Goal: Task Accomplishment & Management: Use online tool/utility

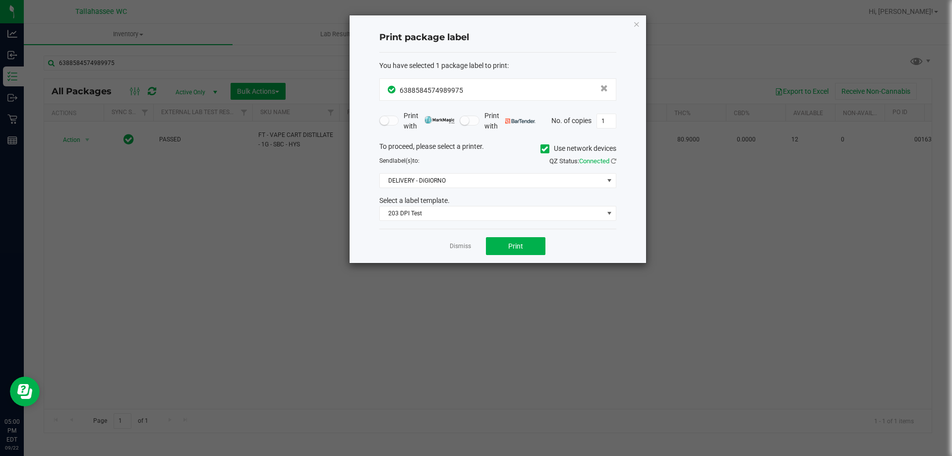
click at [463, 246] on link "Dismiss" at bounding box center [460, 246] width 21 height 8
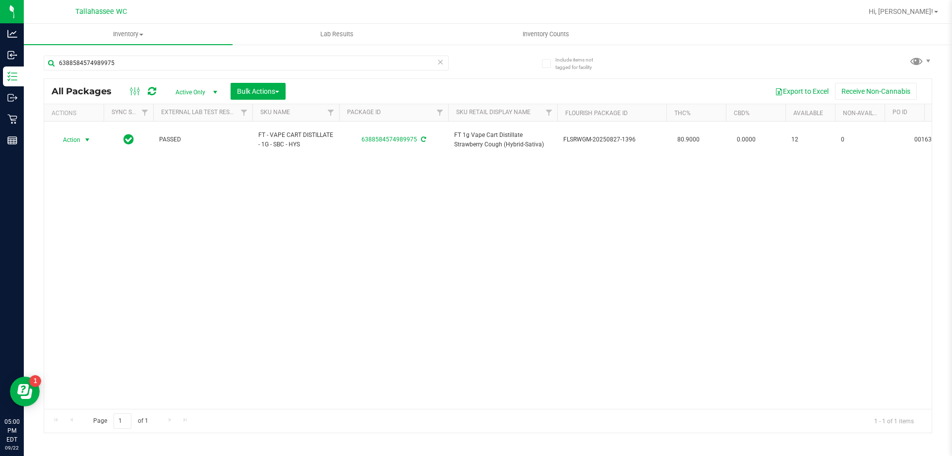
click at [441, 61] on icon at bounding box center [440, 62] width 7 height 12
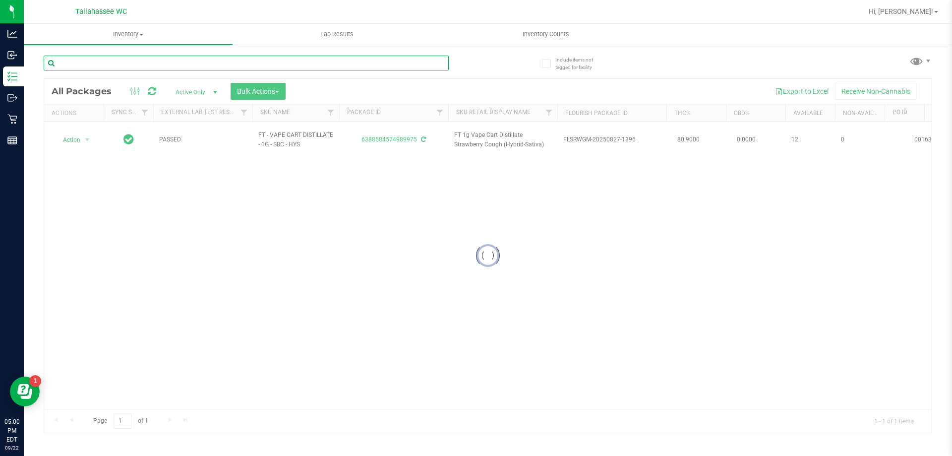
click at [417, 64] on input "text" at bounding box center [246, 63] width 405 height 15
type input "1286693125135713"
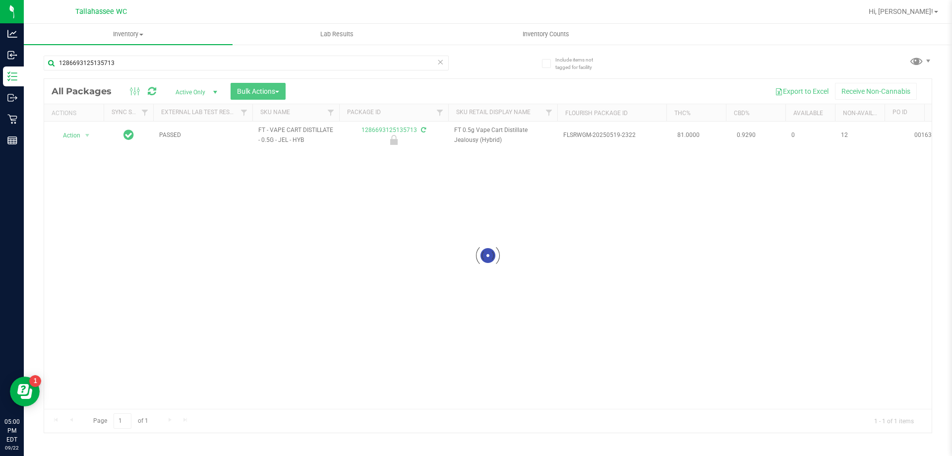
click at [84, 132] on div at bounding box center [487, 255] width 887 height 353
click at [81, 136] on span "select" at bounding box center [87, 135] width 12 height 14
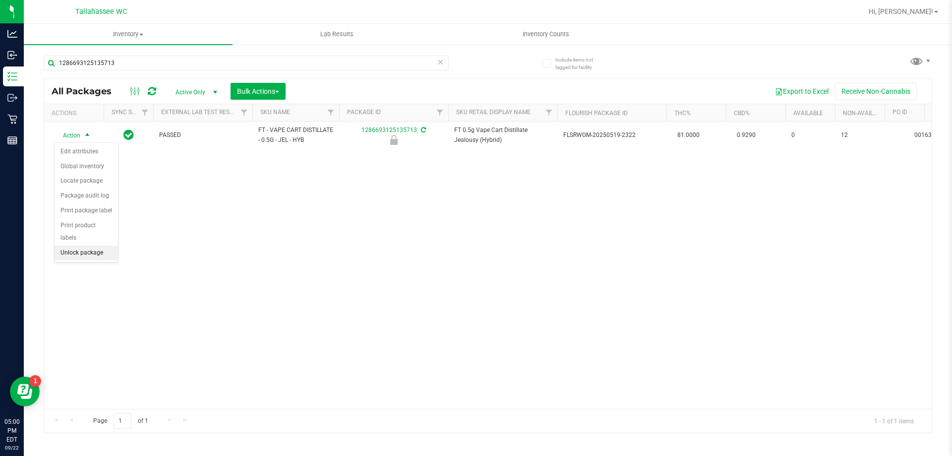
click at [76, 245] on li "Unlock package" at bounding box center [86, 252] width 63 height 15
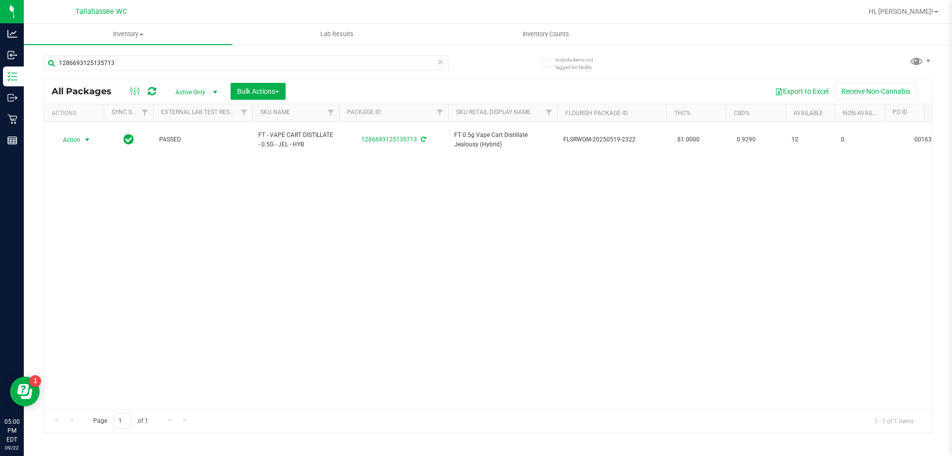
click at [84, 136] on span "select" at bounding box center [87, 140] width 8 height 8
click at [113, 252] on li "Print package label" at bounding box center [93, 254] width 77 height 15
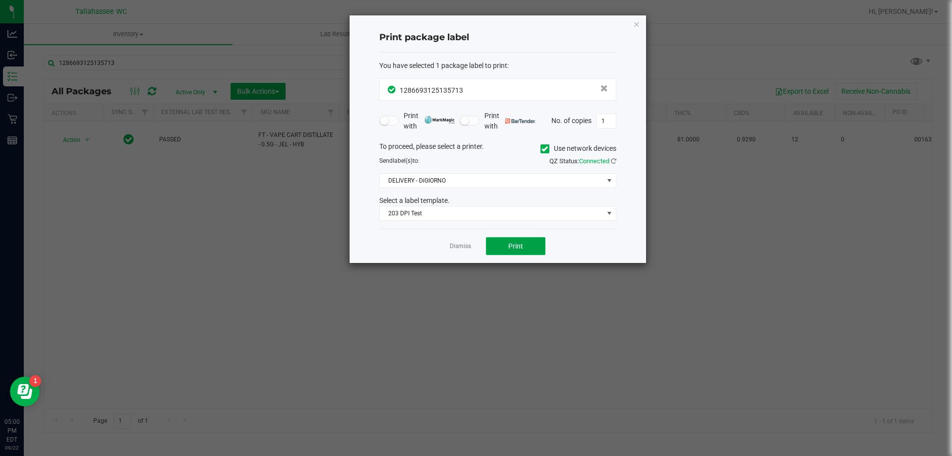
click at [506, 252] on button "Print" at bounding box center [515, 246] width 59 height 18
click at [466, 243] on link "Dismiss" at bounding box center [460, 246] width 21 height 8
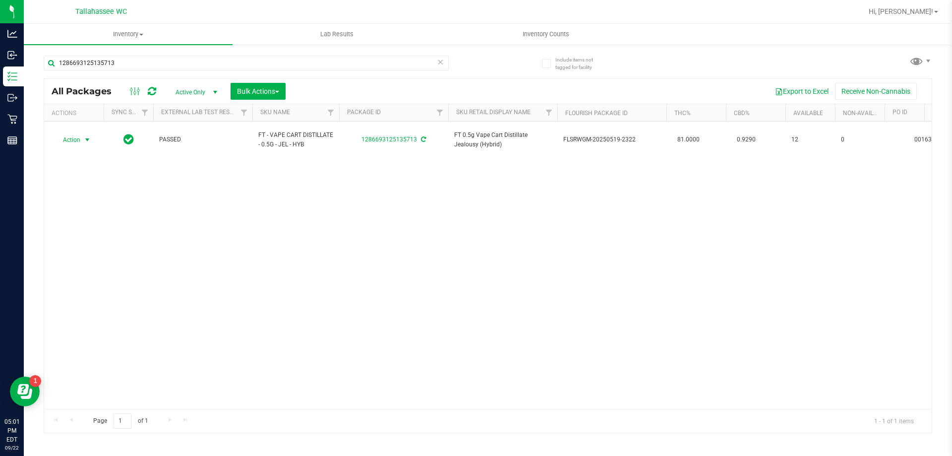
click at [442, 65] on icon at bounding box center [440, 62] width 7 height 12
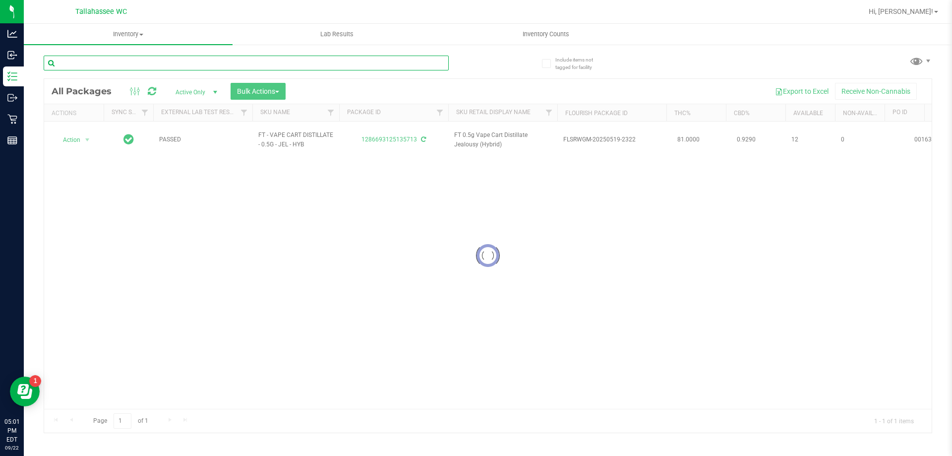
click at [441, 65] on input "text" at bounding box center [246, 63] width 405 height 15
type input "8389973570749718"
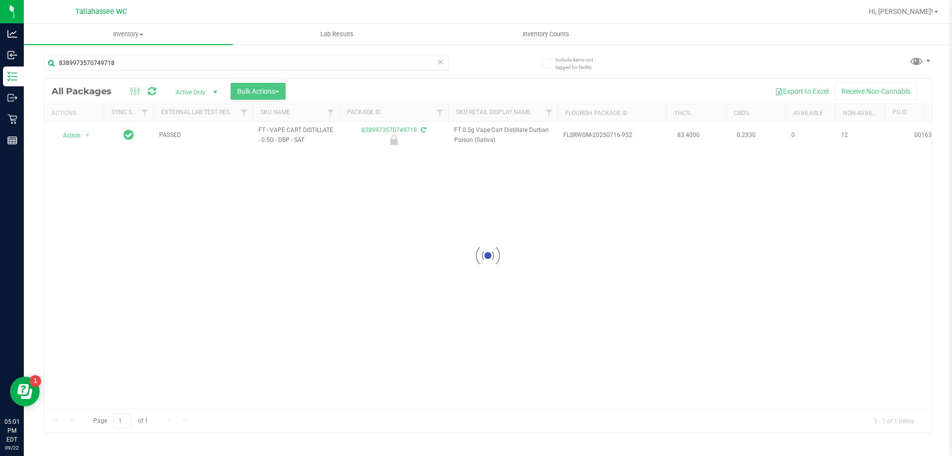
click at [79, 138] on div at bounding box center [487, 255] width 887 height 353
click at [76, 130] on span "Action" at bounding box center [67, 135] width 27 height 14
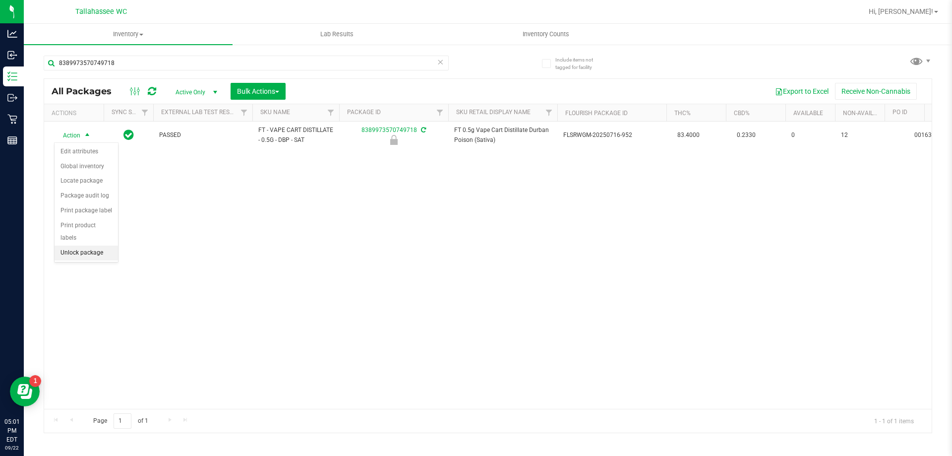
click at [85, 245] on li "Unlock package" at bounding box center [86, 252] width 63 height 15
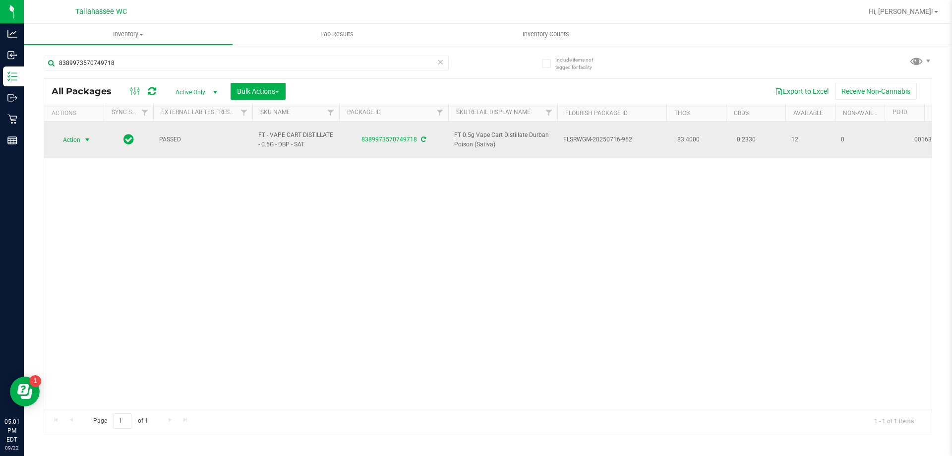
click at [69, 135] on span "Action" at bounding box center [67, 140] width 27 height 14
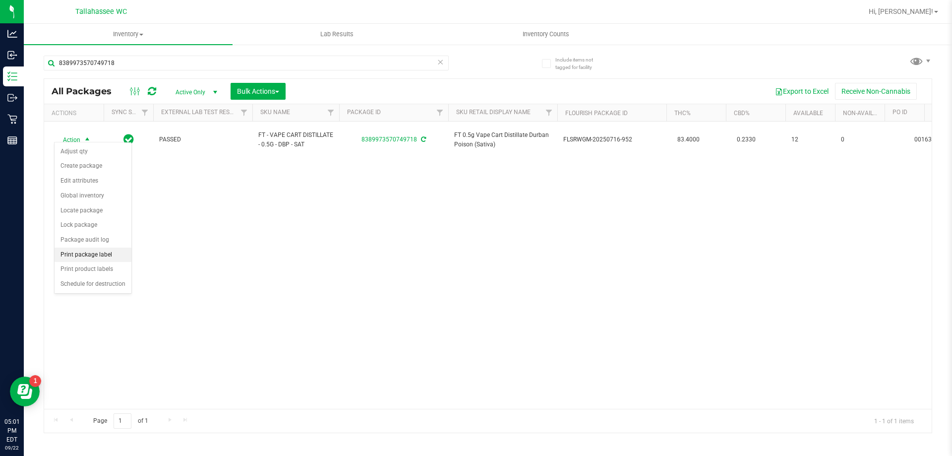
click at [82, 252] on li "Print package label" at bounding box center [93, 254] width 77 height 15
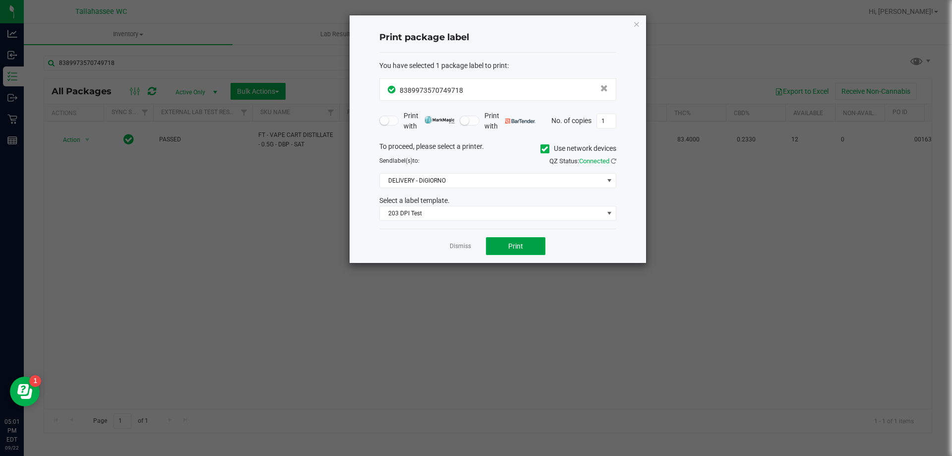
click at [529, 246] on button "Print" at bounding box center [515, 246] width 59 height 18
click at [466, 245] on link "Dismiss" at bounding box center [460, 246] width 21 height 8
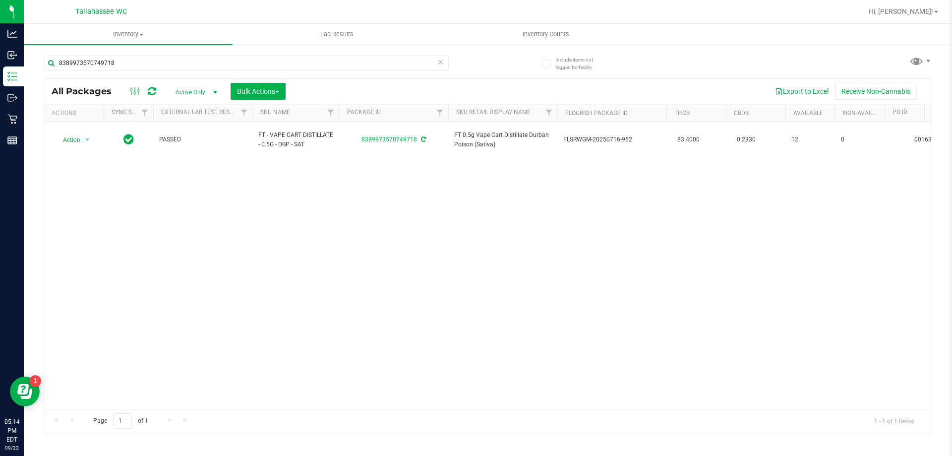
click at [438, 61] on icon at bounding box center [440, 62] width 7 height 12
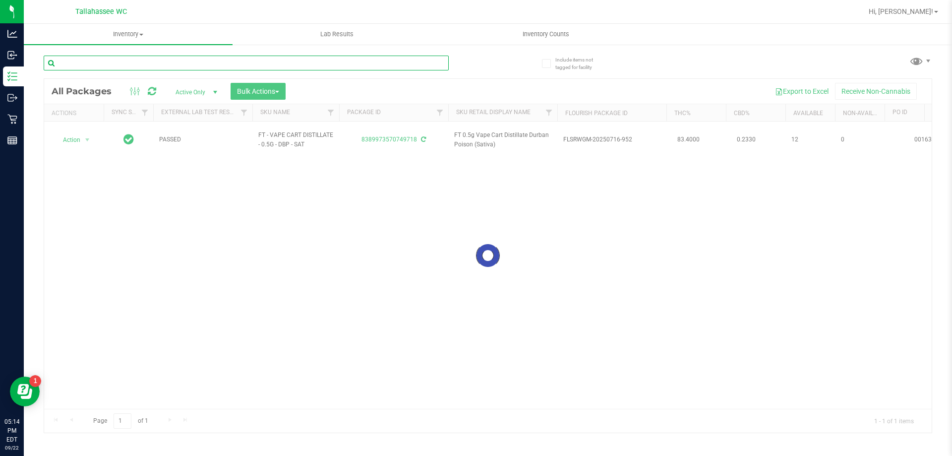
click at [393, 62] on input "text" at bounding box center [246, 63] width 405 height 15
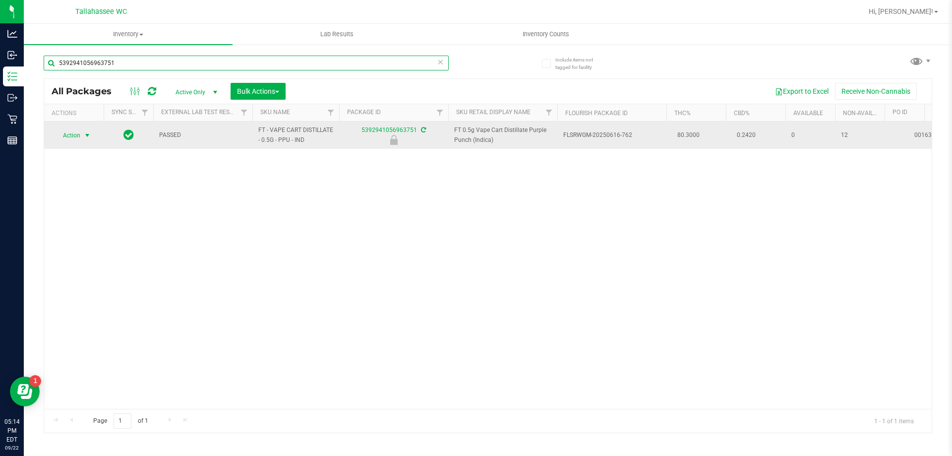
type input "5392941056963751"
click at [81, 134] on span "select" at bounding box center [87, 135] width 12 height 14
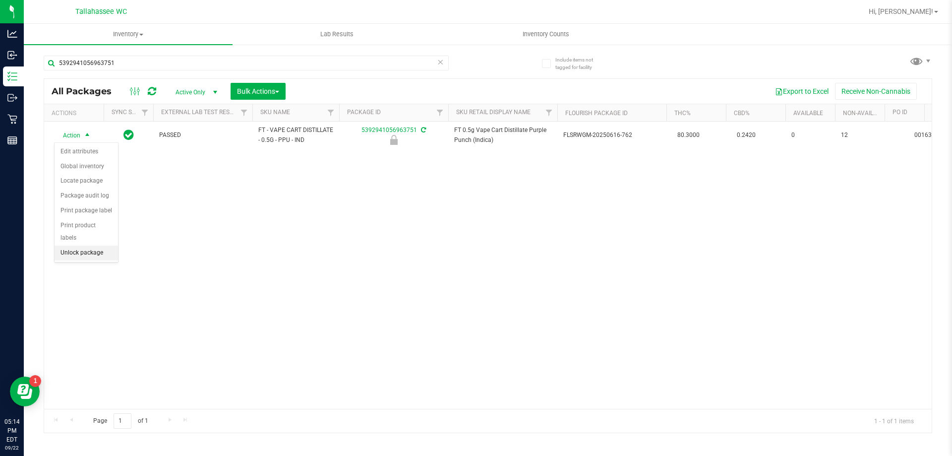
click at [93, 245] on li "Unlock package" at bounding box center [86, 252] width 63 height 15
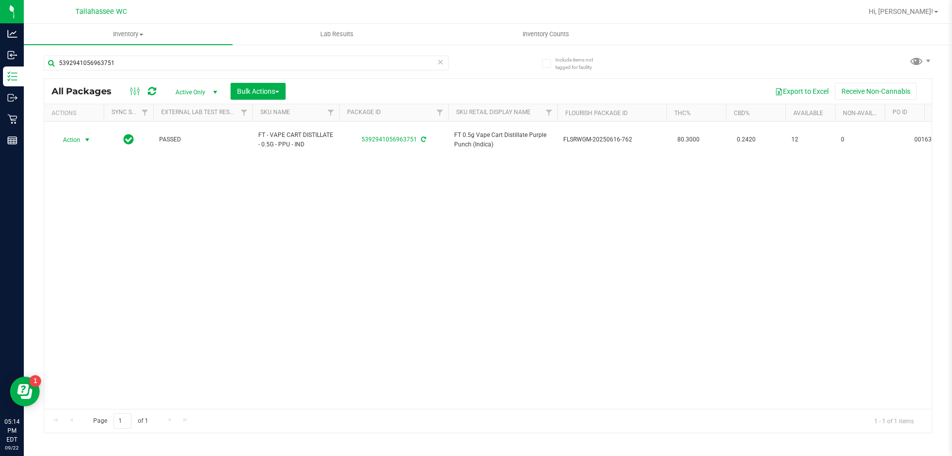
drag, startPoint x: 83, startPoint y: 135, endPoint x: 102, endPoint y: 169, distance: 38.2
click at [83, 136] on span "select" at bounding box center [87, 140] width 8 height 8
click at [94, 254] on li "Print package label" at bounding box center [93, 254] width 77 height 15
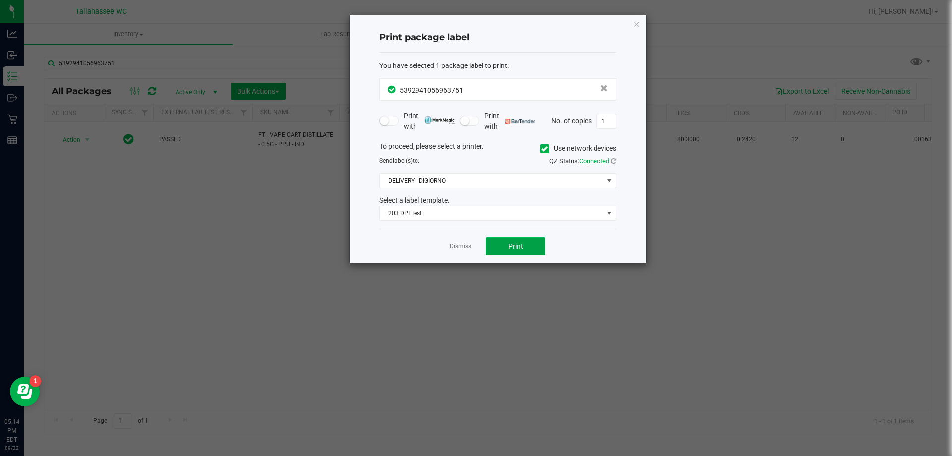
click at [512, 247] on span "Print" at bounding box center [515, 246] width 15 height 8
click at [637, 29] on icon "button" at bounding box center [636, 24] width 7 height 12
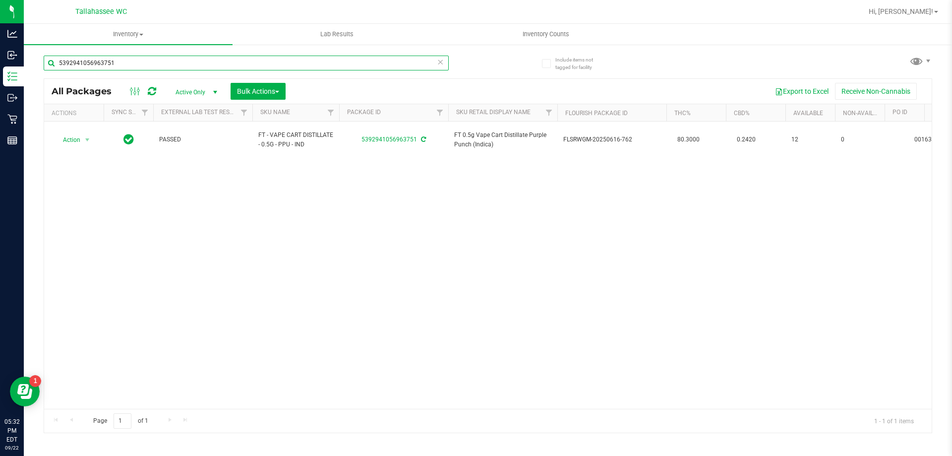
click at [434, 61] on input "5392941056963751" at bounding box center [246, 63] width 405 height 15
click at [440, 65] on icon at bounding box center [440, 62] width 7 height 12
click at [316, 69] on input "text" at bounding box center [246, 63] width 405 height 15
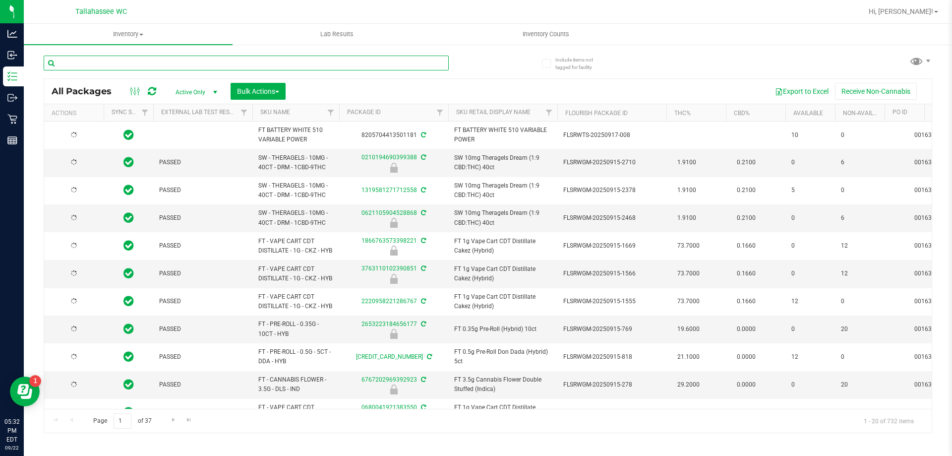
click at [316, 69] on input "text" at bounding box center [246, 63] width 405 height 15
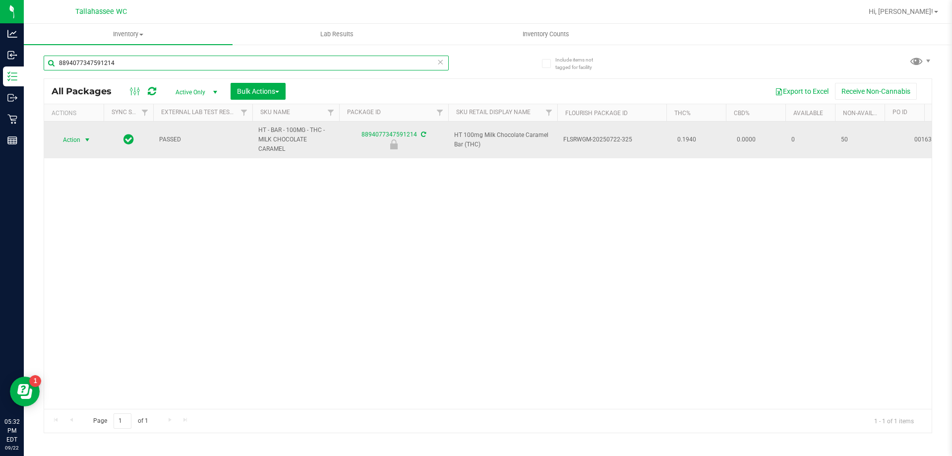
type input "8894077347591214"
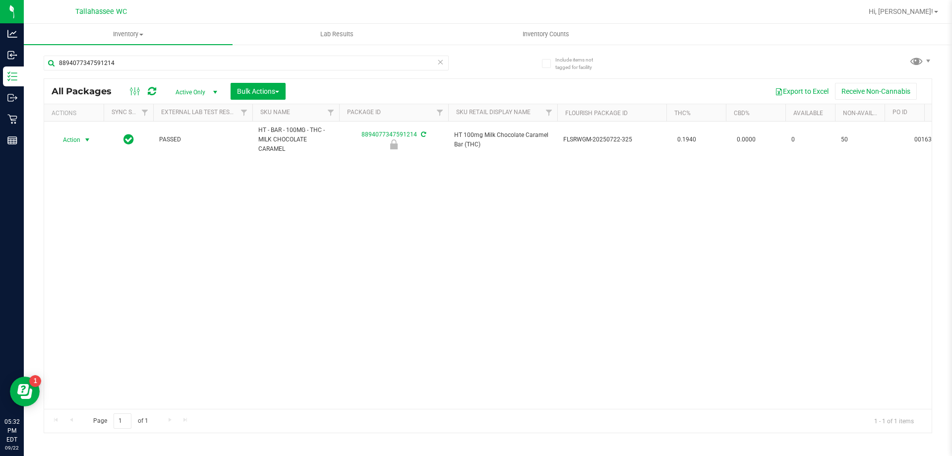
drag, startPoint x: 80, startPoint y: 137, endPoint x: 81, endPoint y: 152, distance: 14.4
click at [80, 137] on span "Action" at bounding box center [67, 140] width 27 height 14
click at [68, 250] on li "Unlock package" at bounding box center [86, 257] width 63 height 15
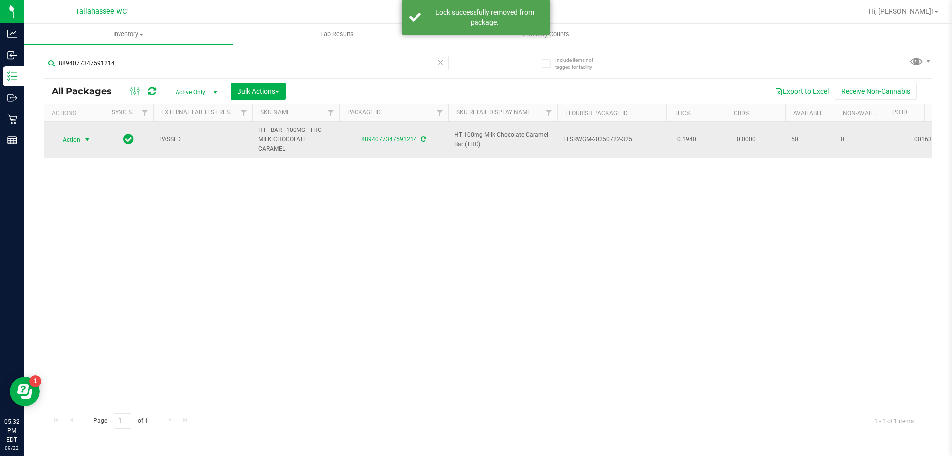
click at [80, 141] on span "Action" at bounding box center [67, 140] width 27 height 14
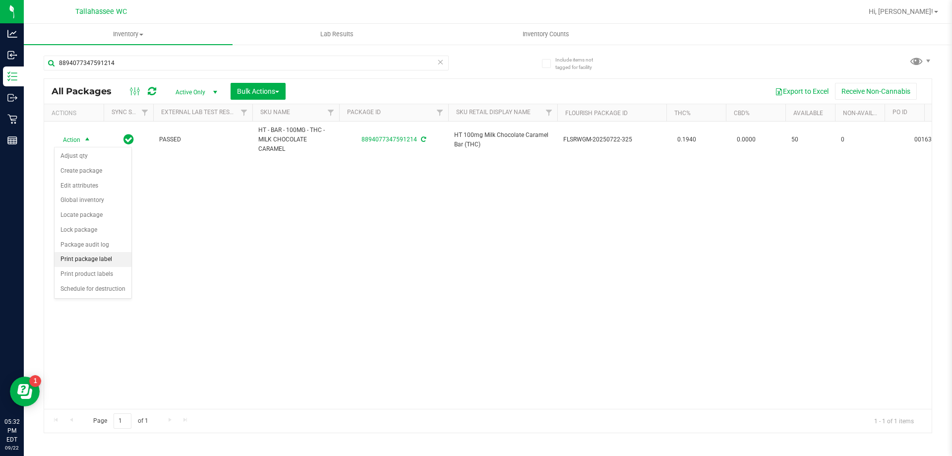
click at [89, 257] on li "Print package label" at bounding box center [93, 259] width 77 height 15
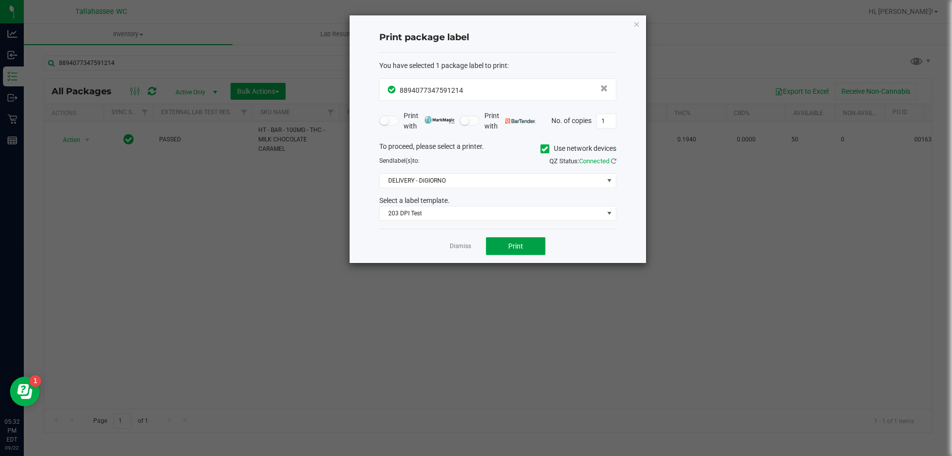
click at [524, 247] on button "Print" at bounding box center [515, 246] width 59 height 18
click at [457, 246] on link "Dismiss" at bounding box center [460, 246] width 21 height 8
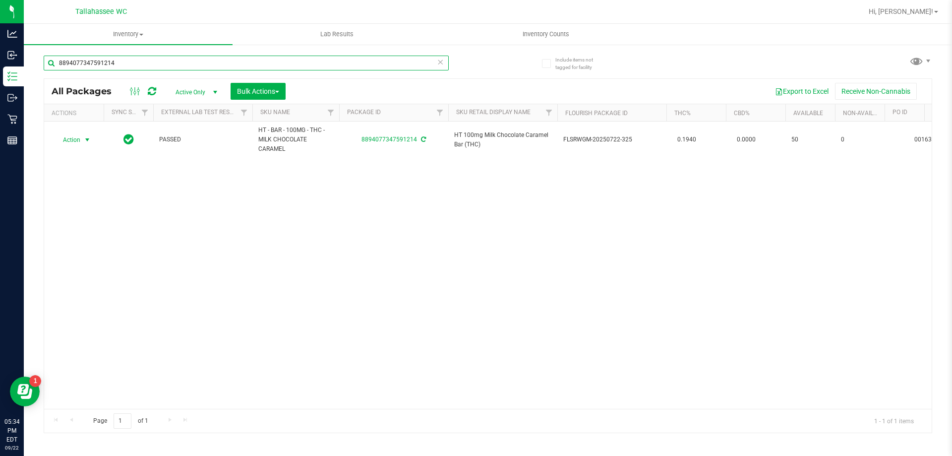
click at [209, 64] on input "8894077347591214" at bounding box center [246, 63] width 405 height 15
click at [208, 64] on input "8894077347591214" at bounding box center [246, 63] width 405 height 15
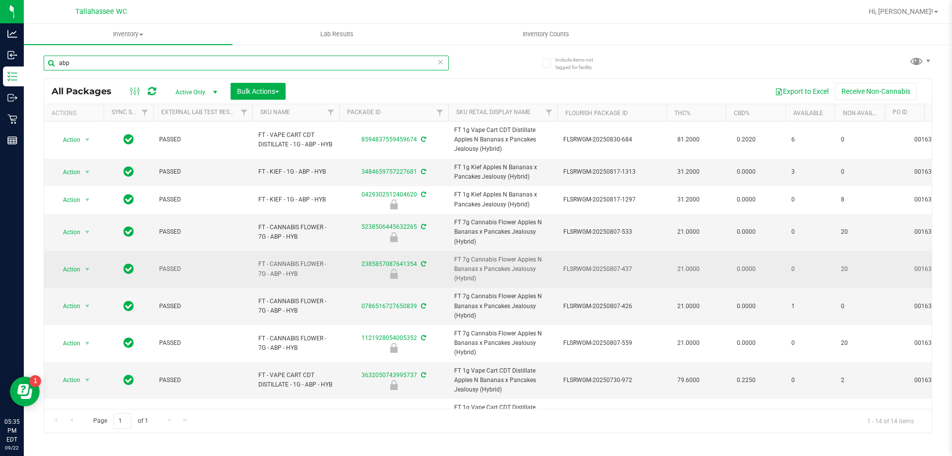
type input "abp"
drag, startPoint x: 307, startPoint y: 273, endPoint x: 238, endPoint y: 265, distance: 68.9
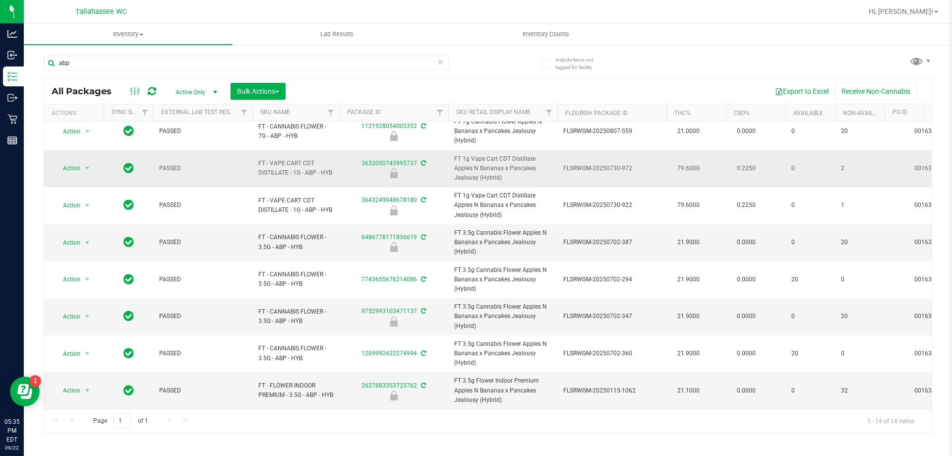
scroll to position [219, 0]
drag, startPoint x: 305, startPoint y: 241, endPoint x: 259, endPoint y: 232, distance: 47.0
click at [259, 233] on span "FT - CANNABIS FLOWER - 3.5G - ABP - HYB" at bounding box center [295, 242] width 75 height 19
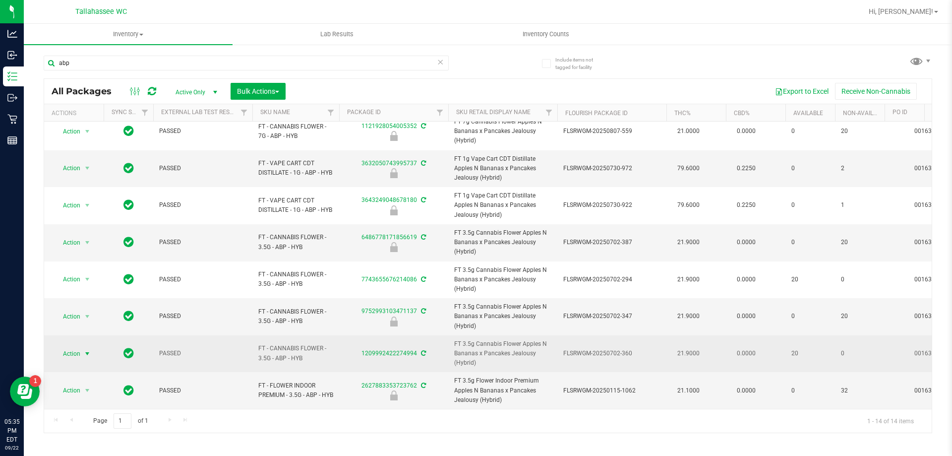
click at [86, 350] on span "select" at bounding box center [87, 354] width 8 height 8
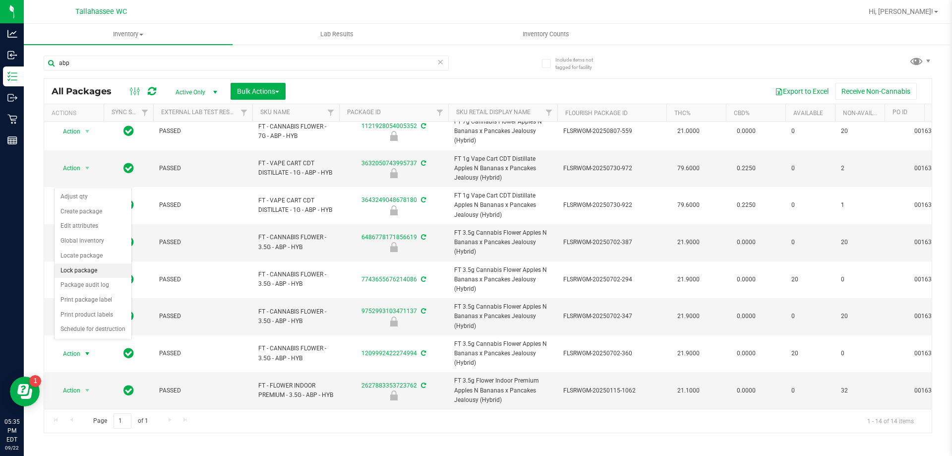
click at [99, 269] on li "Lock package" at bounding box center [93, 270] width 77 height 15
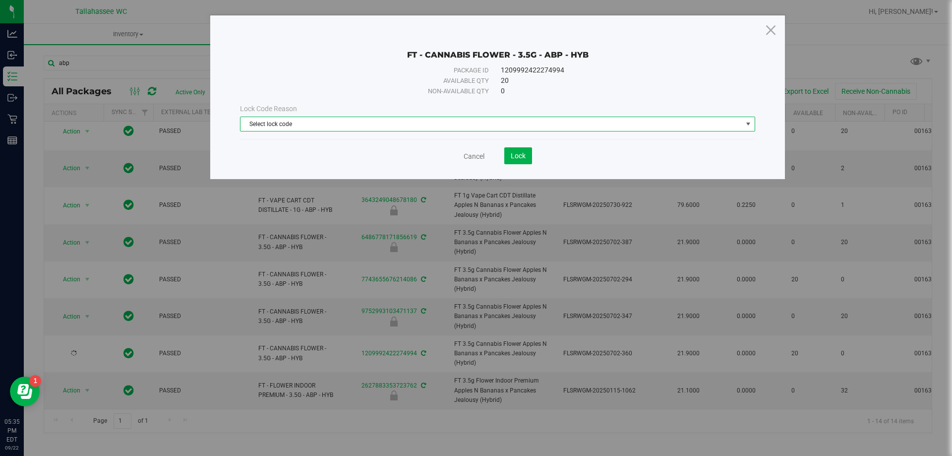
click at [361, 126] on span "Select lock code" at bounding box center [491, 124] width 502 height 14
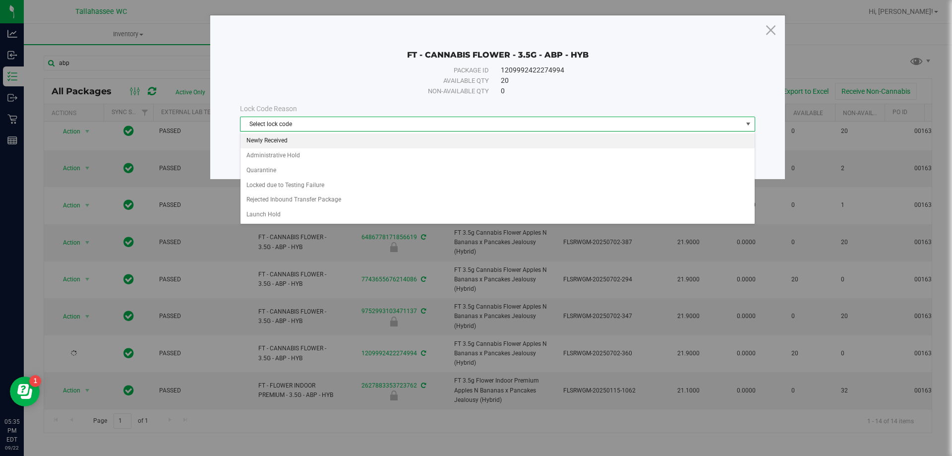
click at [268, 142] on li "Newly Received" at bounding box center [497, 140] width 514 height 15
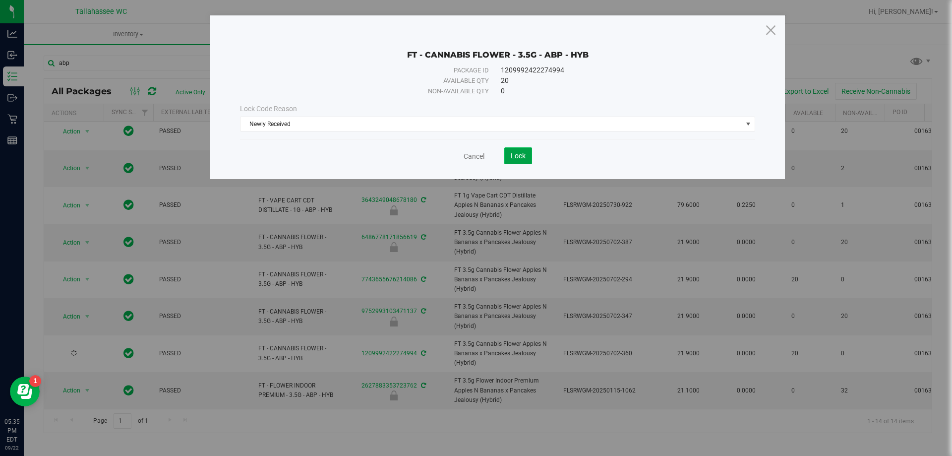
click at [514, 159] on span "Lock" at bounding box center [518, 156] width 15 height 8
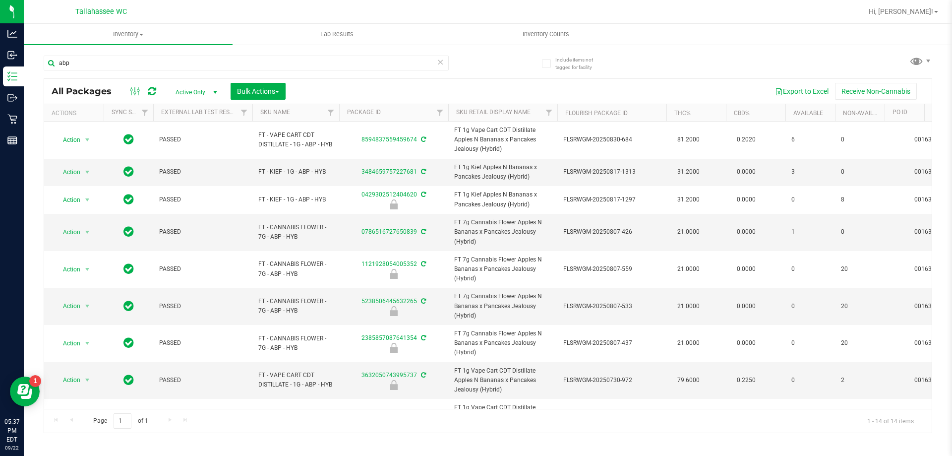
click at [441, 62] on icon at bounding box center [440, 62] width 7 height 12
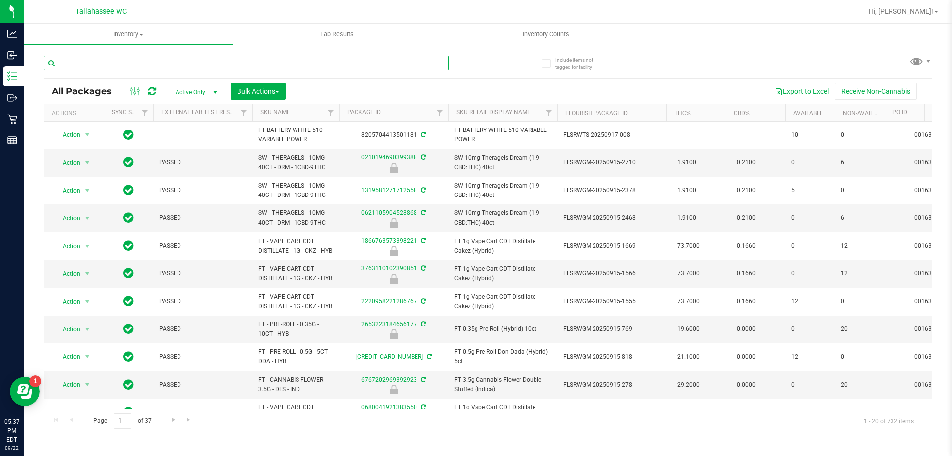
click at [355, 63] on input "text" at bounding box center [246, 63] width 405 height 15
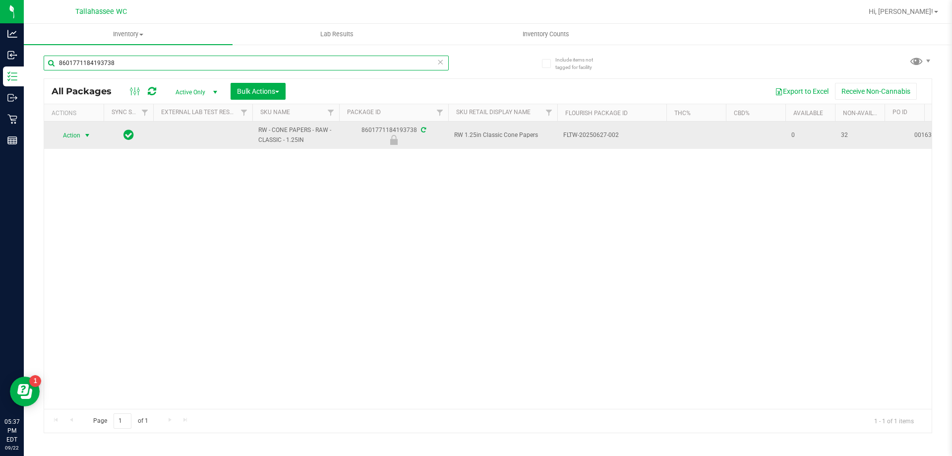
type input "8601771184193738"
click at [83, 135] on span "select" at bounding box center [87, 135] width 8 height 8
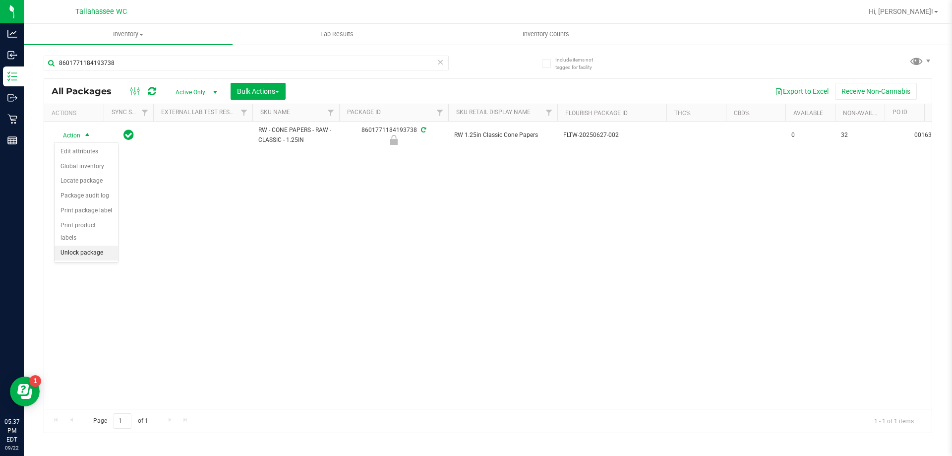
click at [80, 245] on li "Unlock package" at bounding box center [86, 252] width 63 height 15
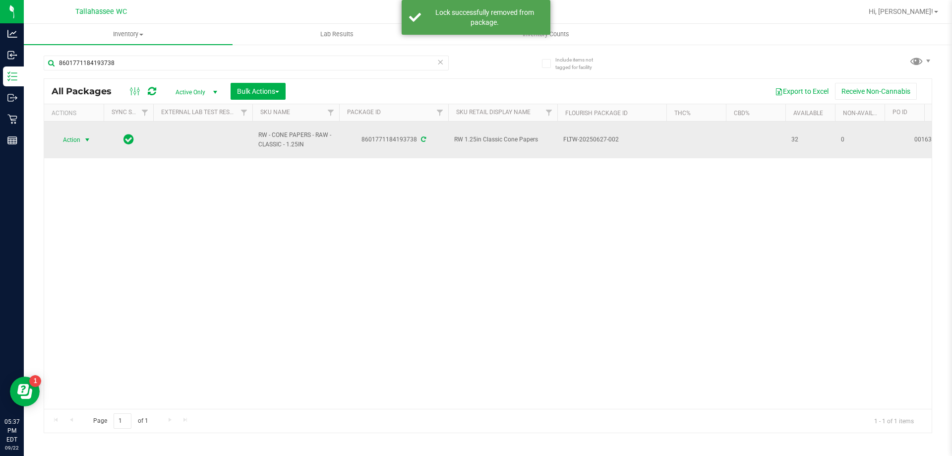
click at [86, 136] on span "select" at bounding box center [87, 140] width 8 height 8
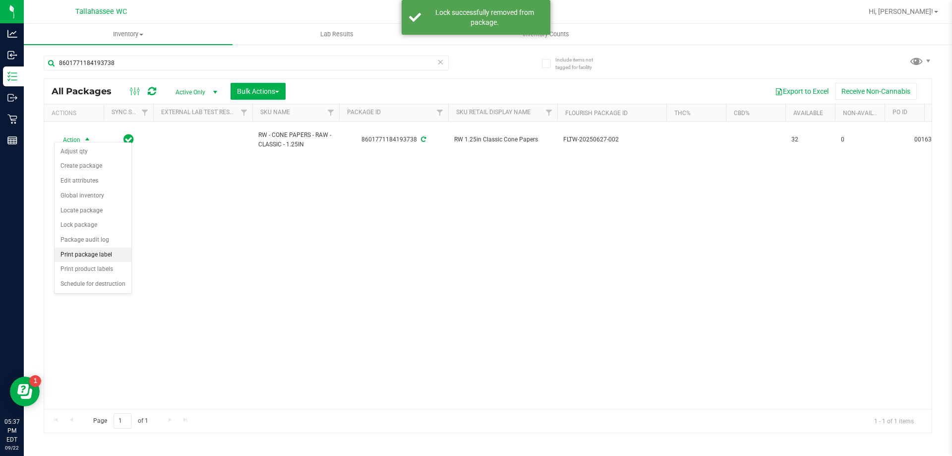
click at [96, 252] on li "Print package label" at bounding box center [93, 254] width 77 height 15
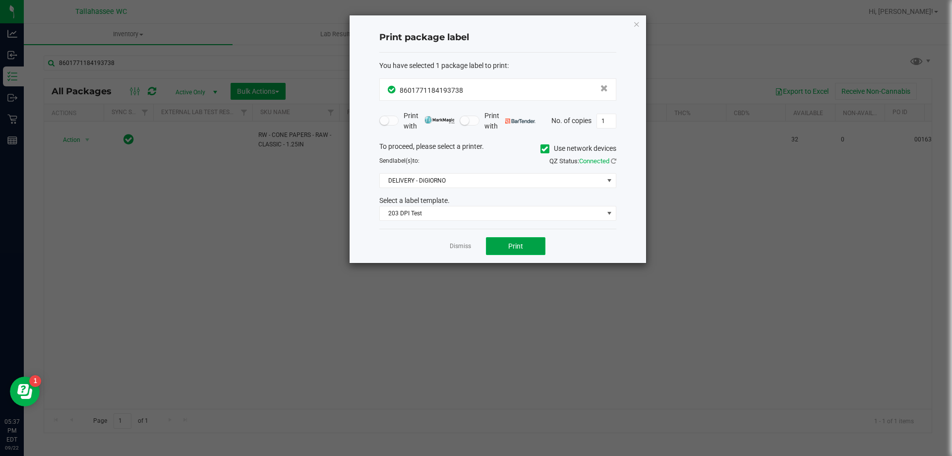
click at [505, 241] on button "Print" at bounding box center [515, 246] width 59 height 18
drag, startPoint x: 458, startPoint y: 239, endPoint x: 457, endPoint y: 247, distance: 7.5
click at [458, 245] on div "Dismiss Print" at bounding box center [497, 246] width 237 height 34
click at [457, 248] on link "Dismiss" at bounding box center [460, 246] width 21 height 8
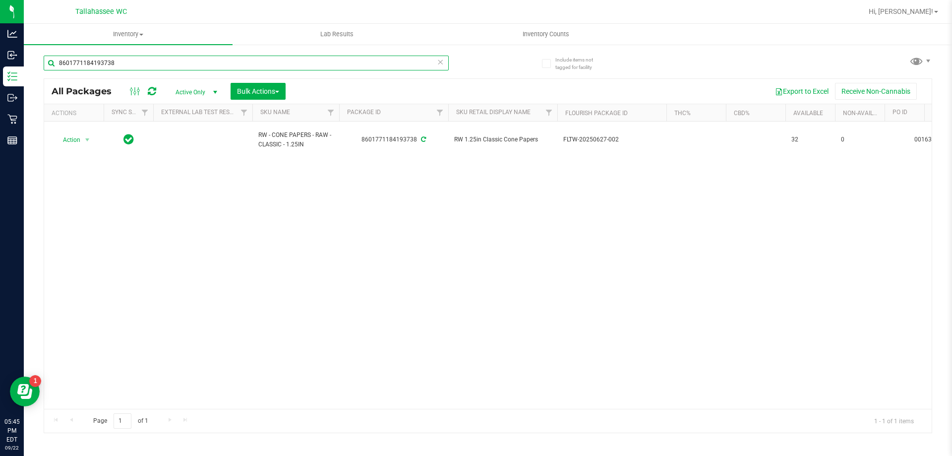
click at [149, 58] on input "8601771184193738" at bounding box center [246, 63] width 405 height 15
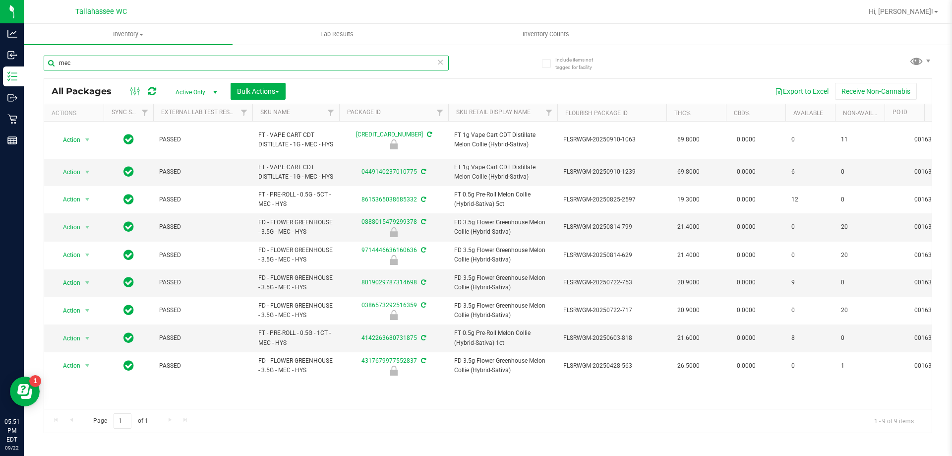
type input "mec"
click at [441, 63] on icon at bounding box center [440, 62] width 7 height 12
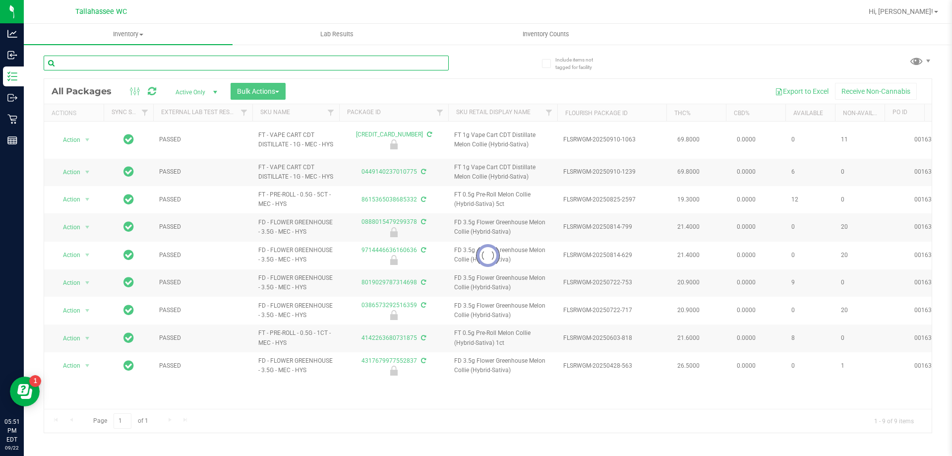
click at [441, 64] on input "text" at bounding box center [246, 63] width 405 height 15
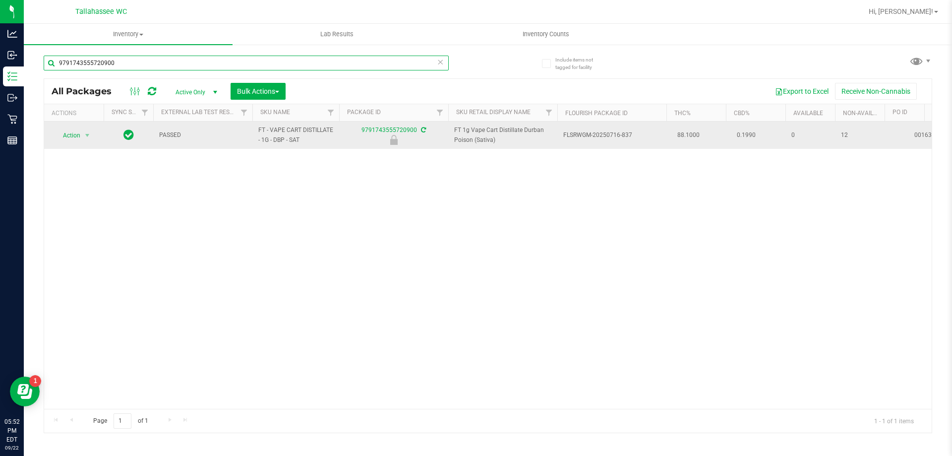
type input "9791743555720900"
click at [68, 136] on span "Action" at bounding box center [67, 135] width 27 height 14
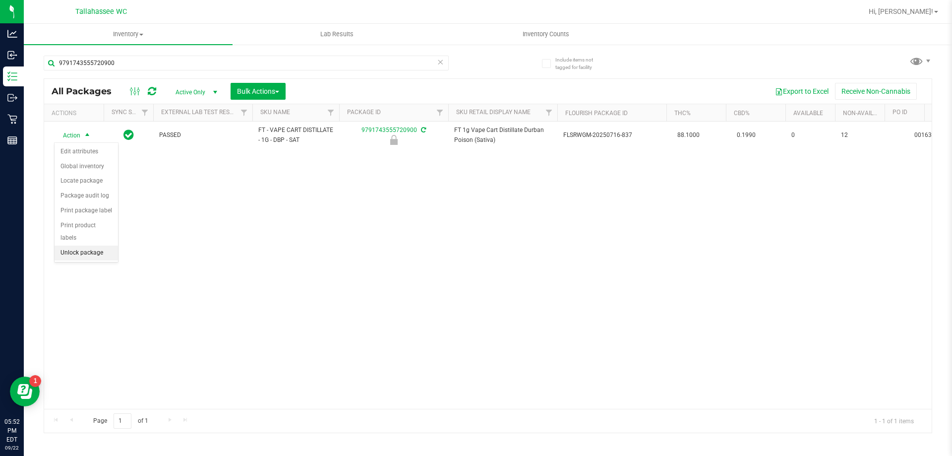
click at [97, 245] on li "Unlock package" at bounding box center [86, 252] width 63 height 15
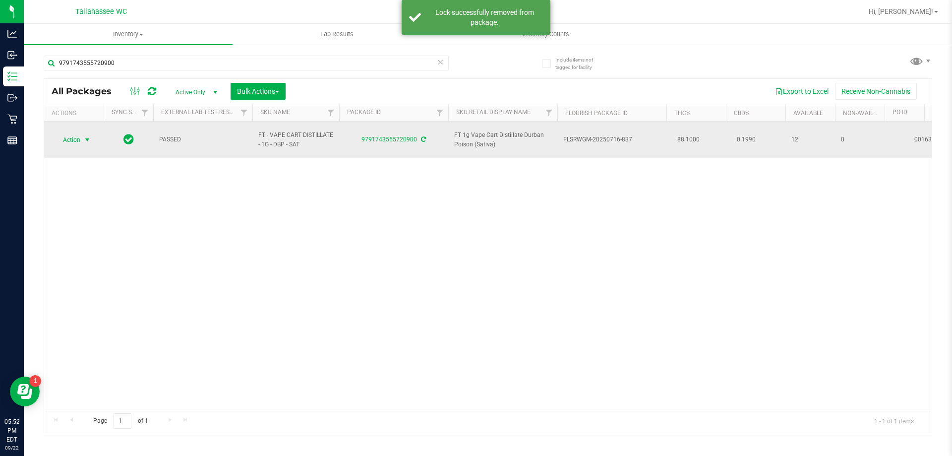
click at [80, 136] on span "Action" at bounding box center [67, 140] width 27 height 14
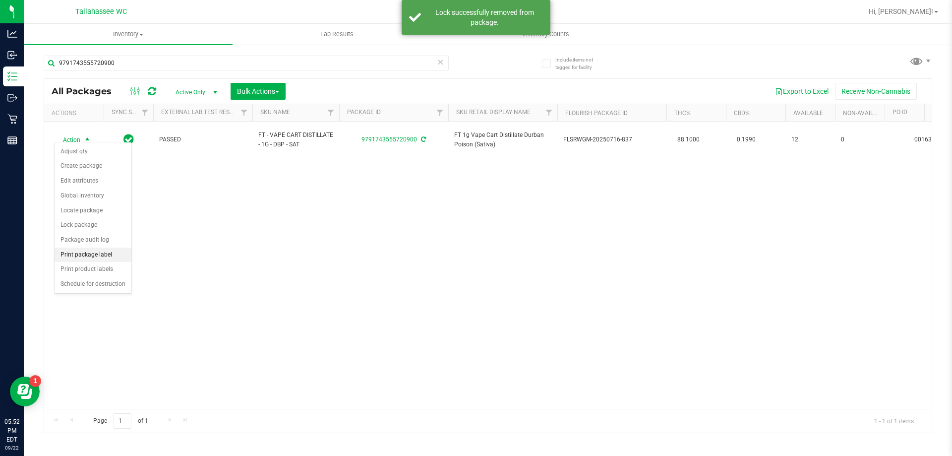
click at [108, 251] on li "Print package label" at bounding box center [93, 254] width 77 height 15
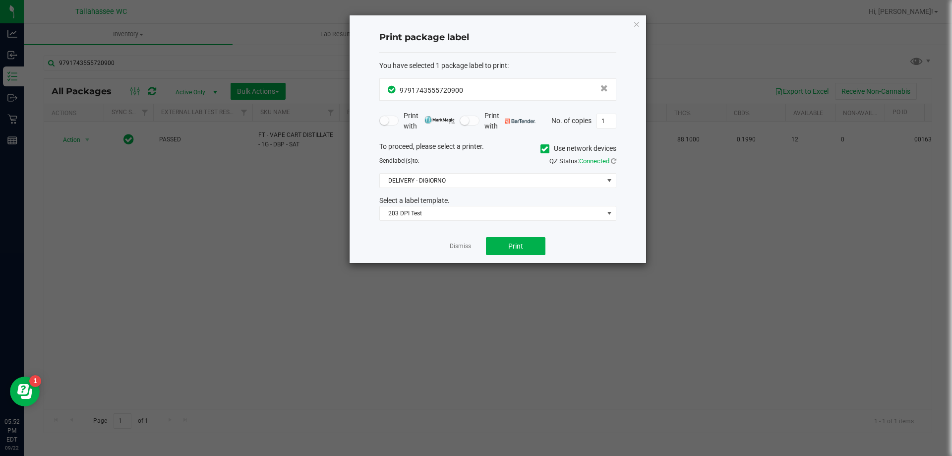
click at [537, 257] on div "Dismiss Print" at bounding box center [497, 246] width 237 height 34
click at [532, 249] on button "Print" at bounding box center [515, 246] width 59 height 18
click at [460, 252] on div "Dismiss Print" at bounding box center [497, 246] width 237 height 34
click at [462, 245] on link "Dismiss" at bounding box center [460, 246] width 21 height 8
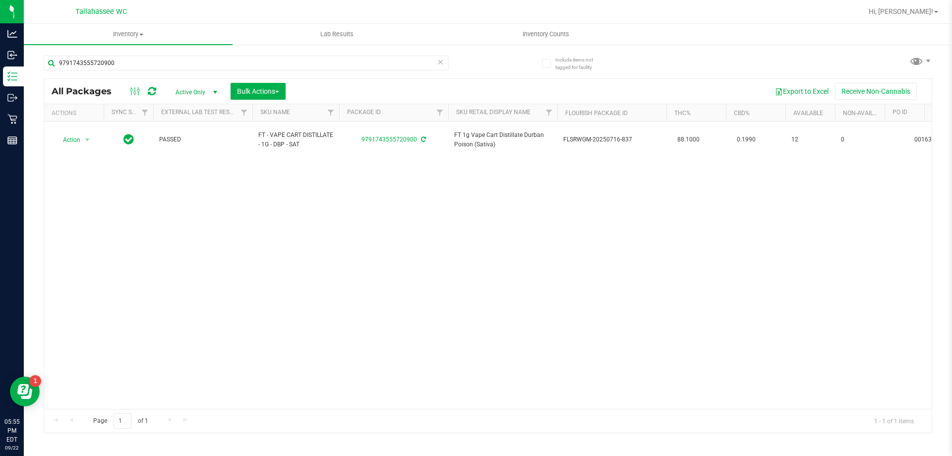
click at [438, 64] on icon at bounding box center [440, 62] width 7 height 12
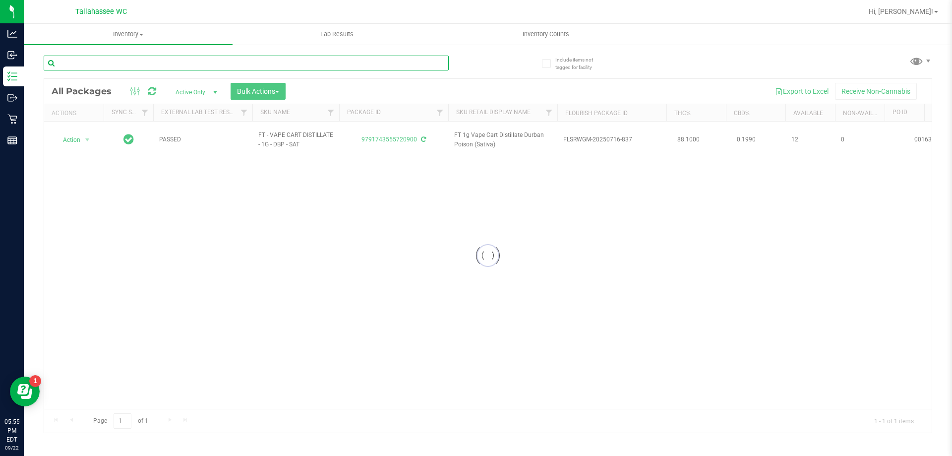
click at [438, 64] on input "text" at bounding box center [246, 63] width 405 height 15
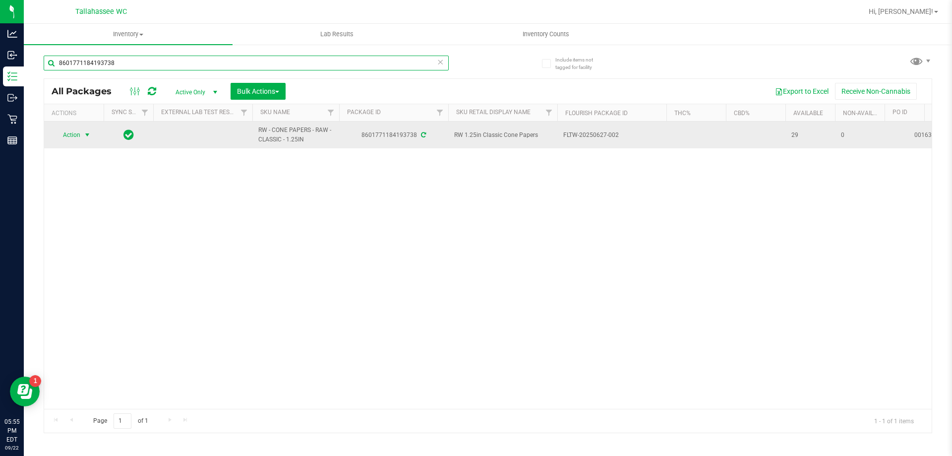
type input "8601771184193738"
click at [73, 133] on span "Action" at bounding box center [67, 135] width 27 height 14
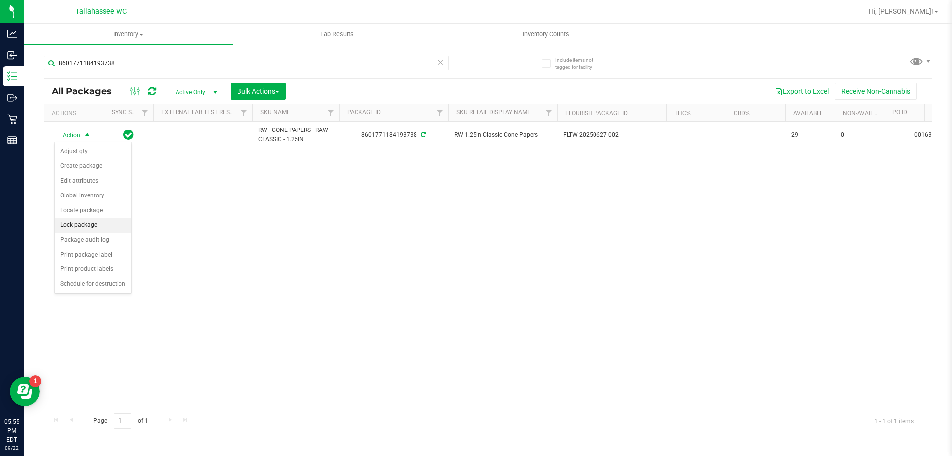
click at [98, 226] on li "Lock package" at bounding box center [93, 225] width 77 height 15
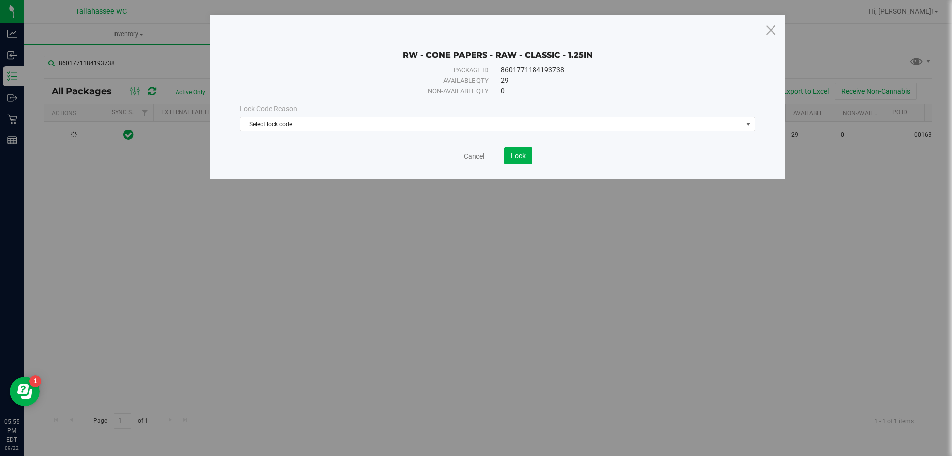
click at [417, 122] on span "Select lock code" at bounding box center [491, 124] width 502 height 14
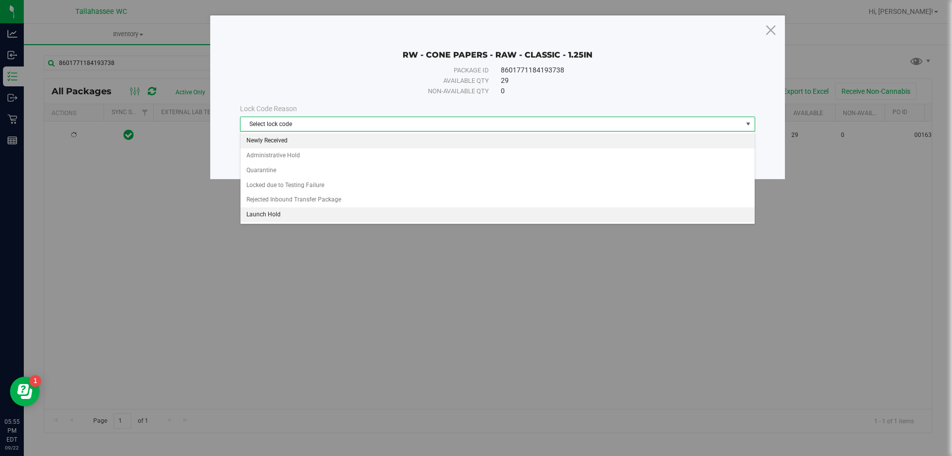
click at [289, 139] on li "Newly Received" at bounding box center [497, 140] width 514 height 15
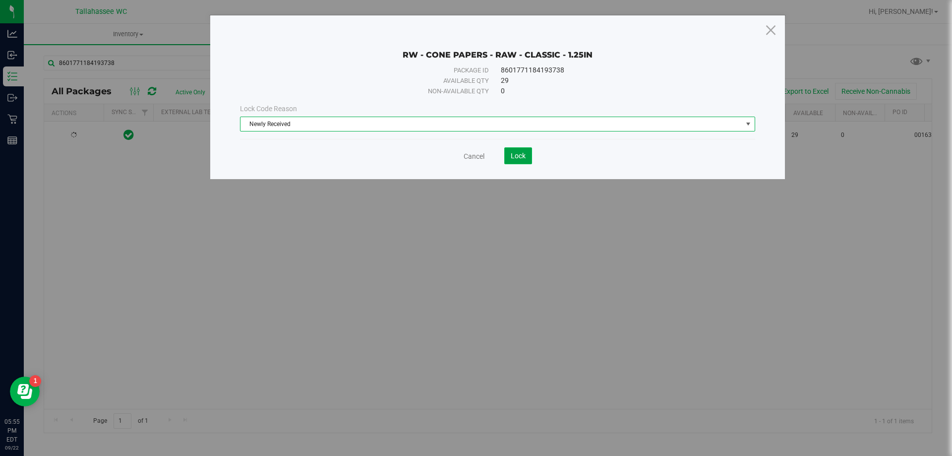
click at [514, 157] on span "Lock" at bounding box center [518, 156] width 15 height 8
